Goal: Find contact information: Find contact information

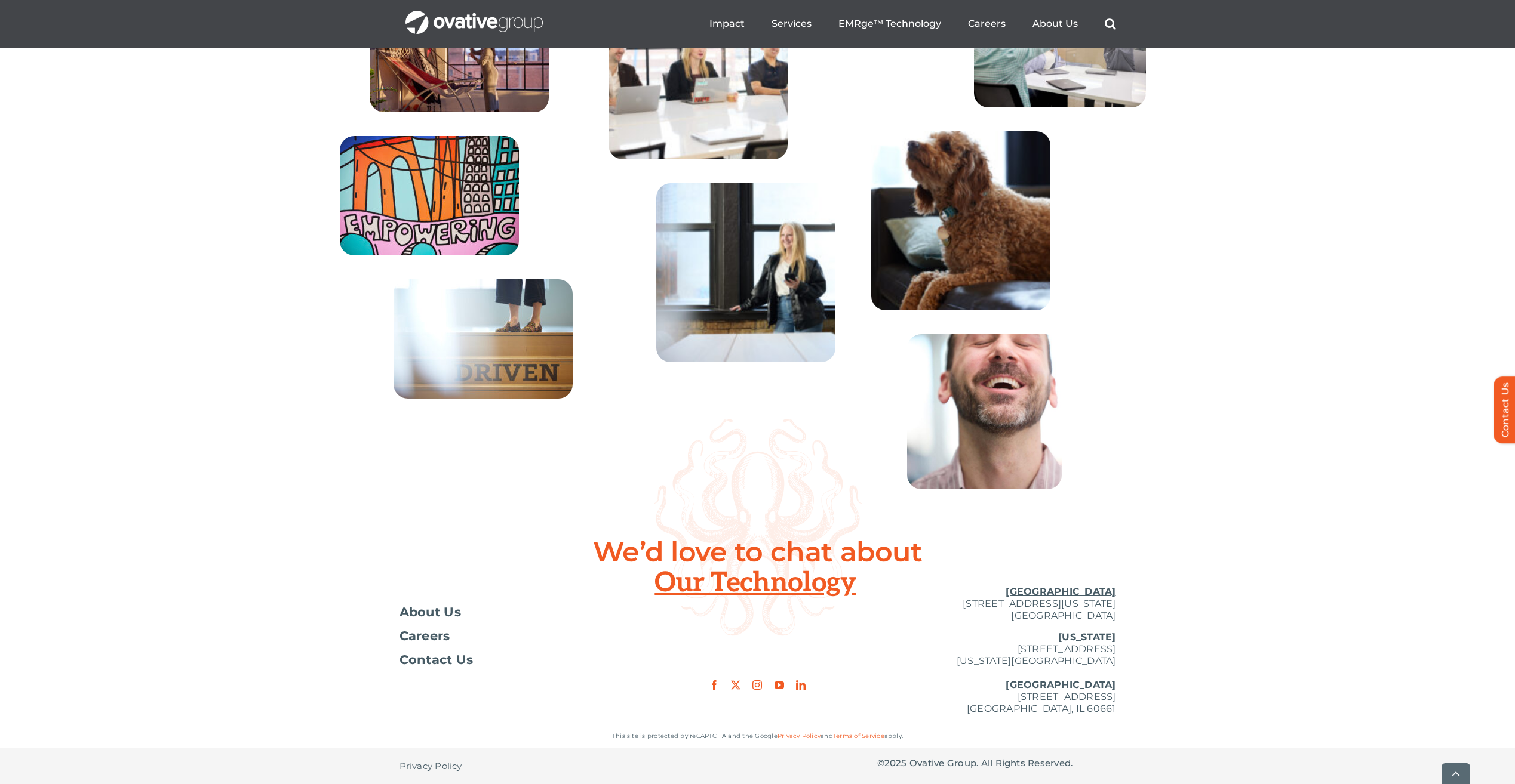
scroll to position [4294, 0]
click at [451, 665] on span "Contact Us" at bounding box center [436, 660] width 74 height 12
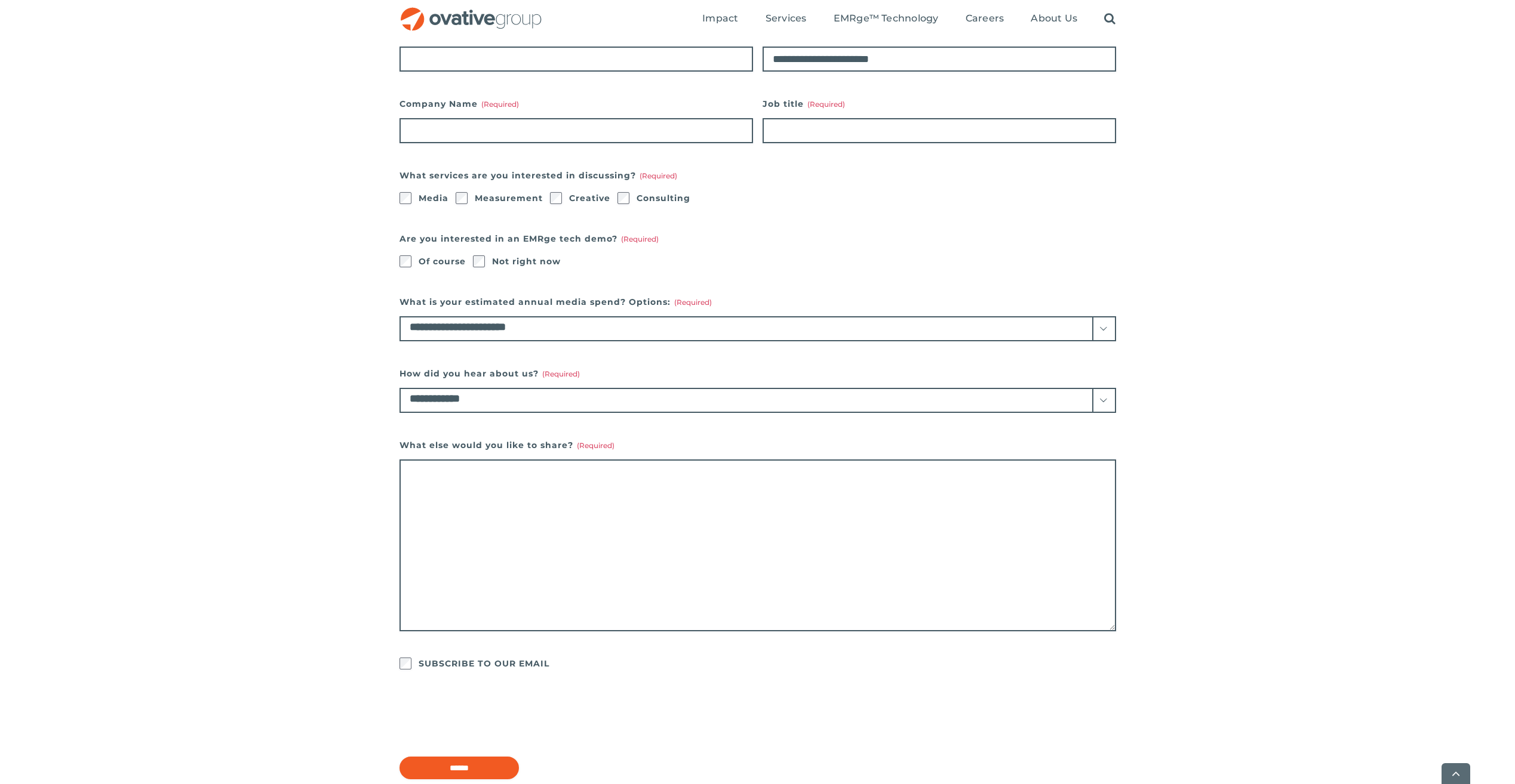
scroll to position [688, 0]
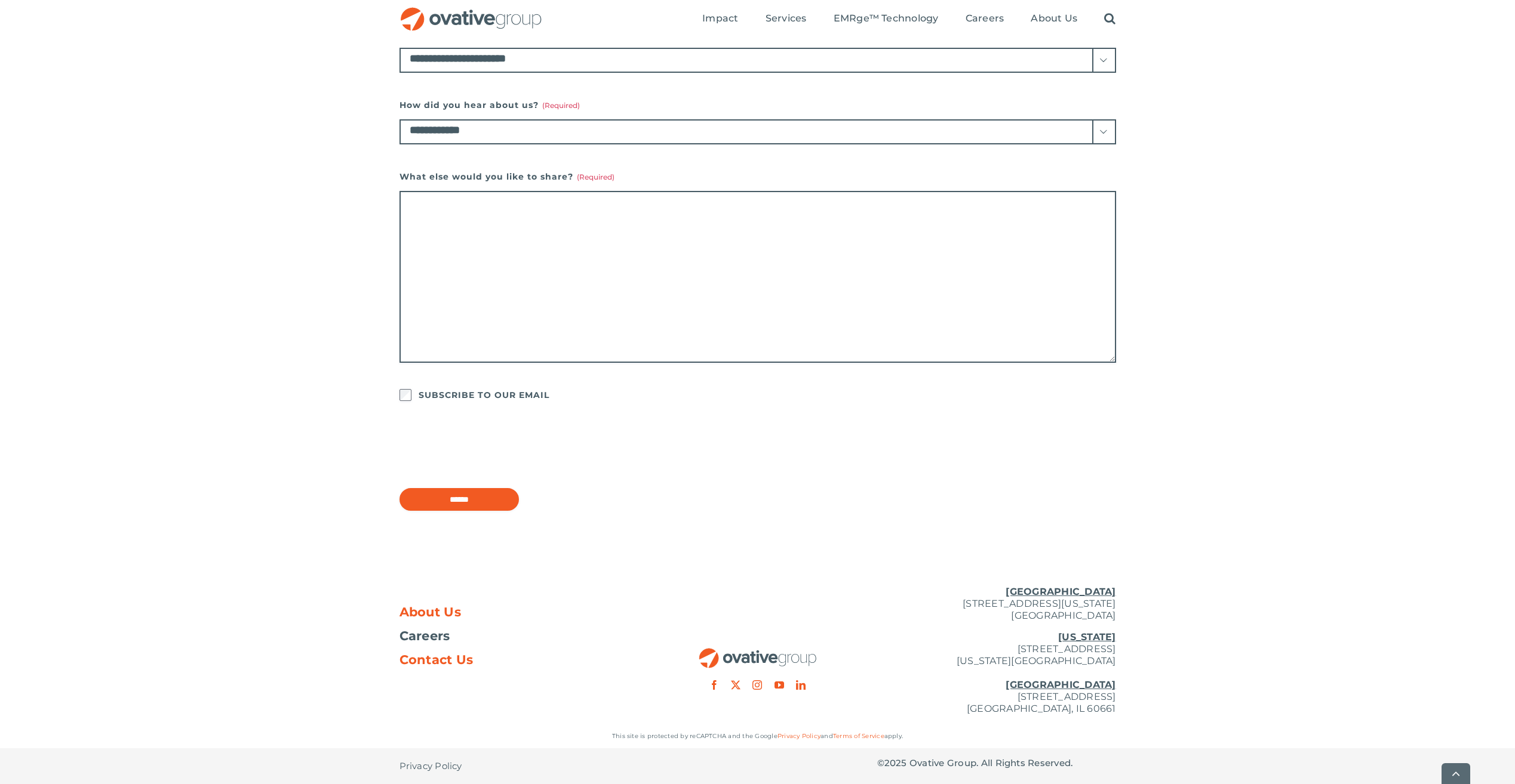
click at [454, 607] on span "About Us" at bounding box center [430, 612] width 62 height 12
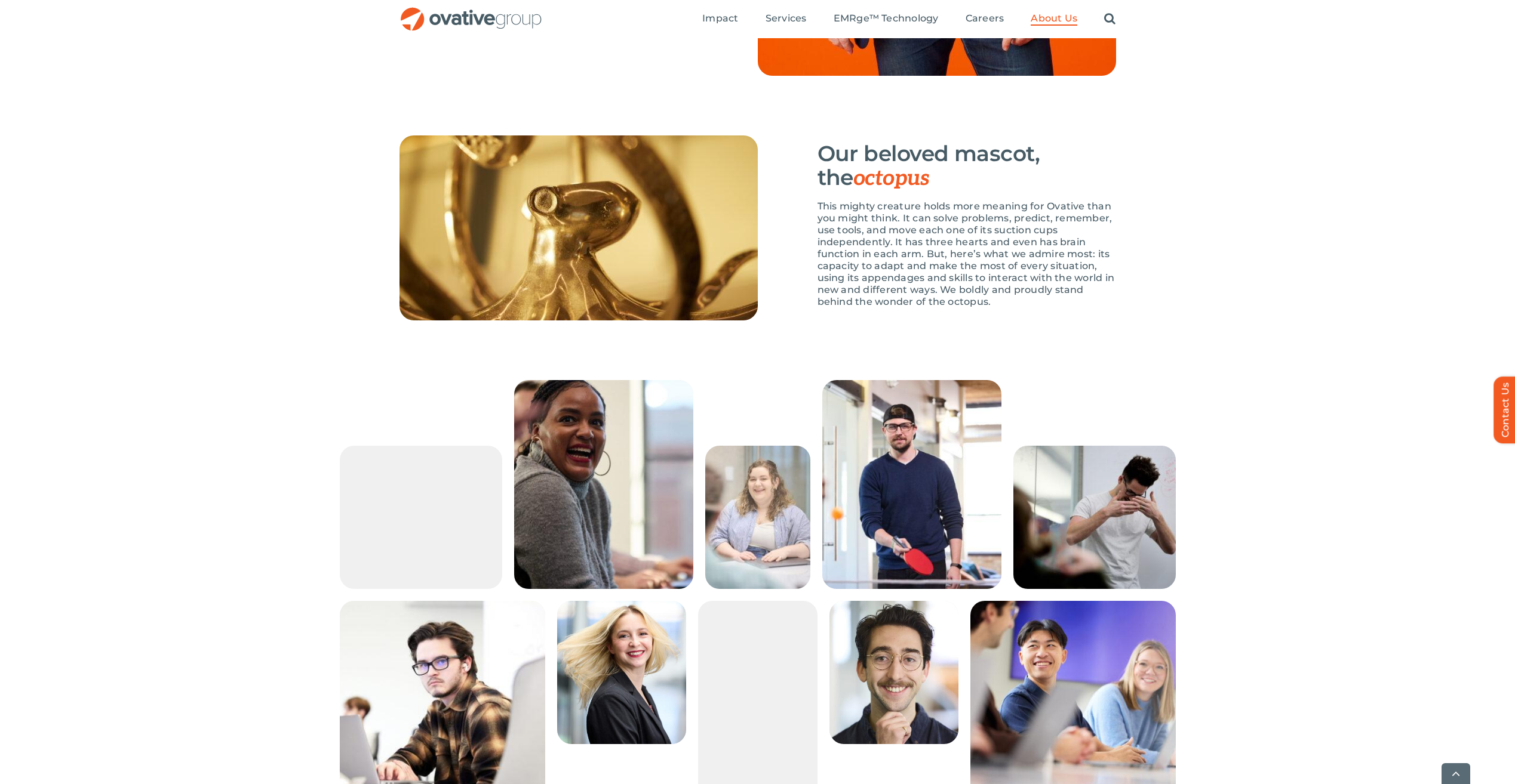
scroll to position [1499, 0]
